Goal: Transaction & Acquisition: Purchase product/service

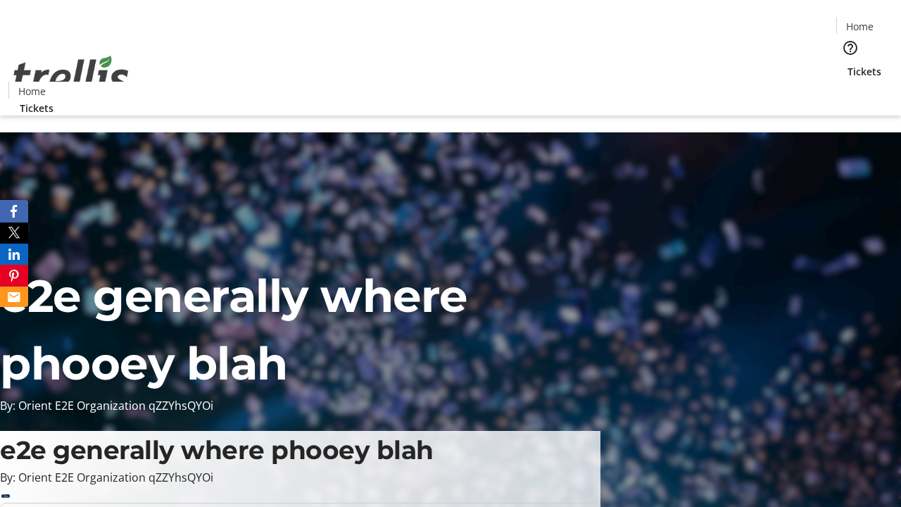
click at [847, 64] on span "Tickets" at bounding box center [864, 71] width 34 height 15
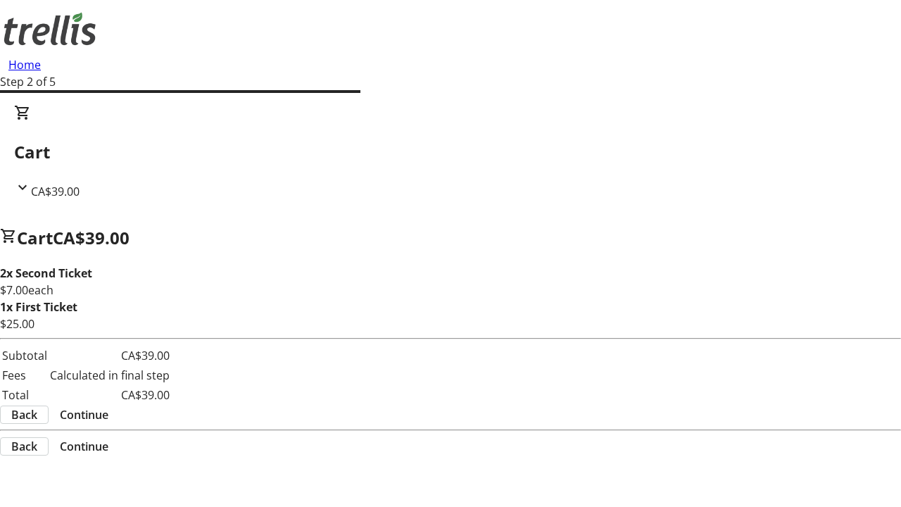
click at [108, 406] on span "Continue" at bounding box center [84, 414] width 49 height 17
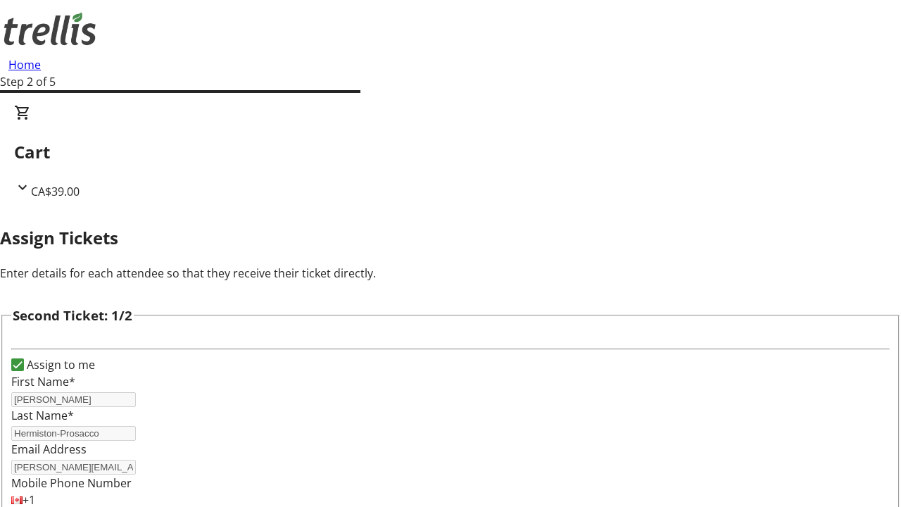
scroll to position [230, 0]
